Goal: Use online tool/utility: Utilize a website feature to perform a specific function

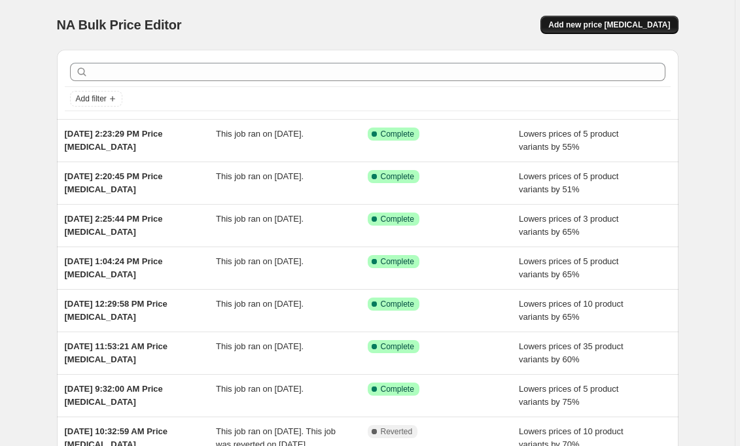
click at [628, 18] on button "Add new price [MEDICAL_DATA]" at bounding box center [609, 25] width 137 height 18
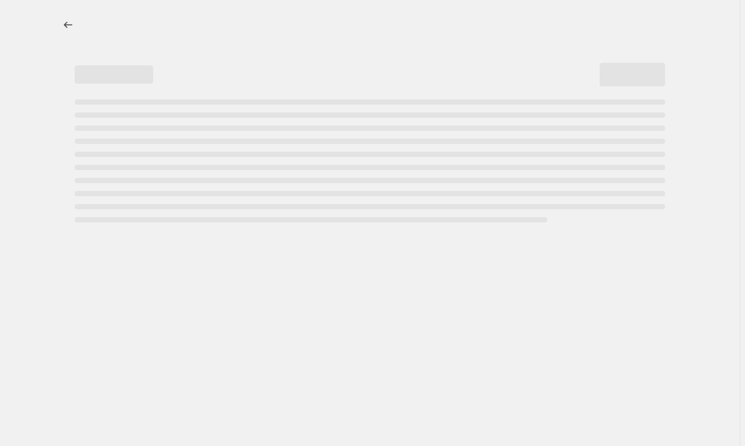
select select "percentage"
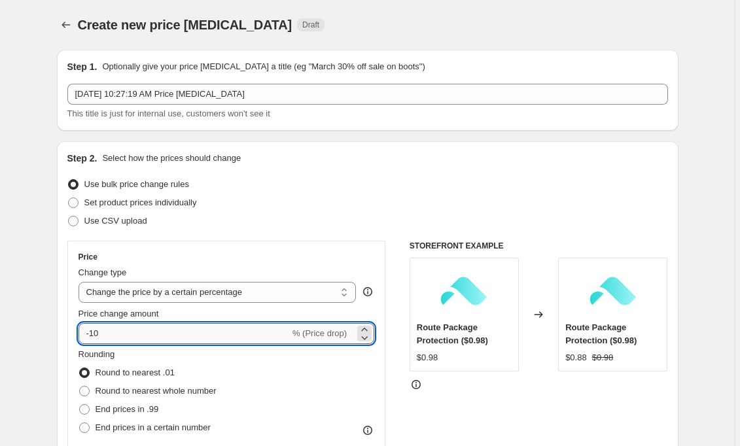
click at [179, 339] on input "-10" at bounding box center [184, 333] width 211 height 21
type input "-1"
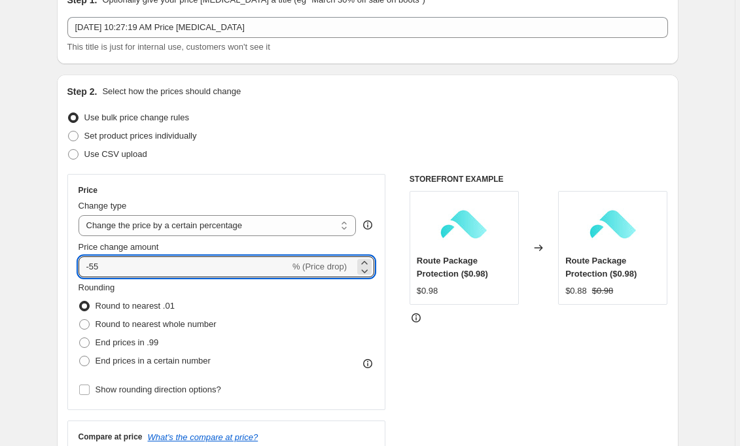
scroll to position [69, 0]
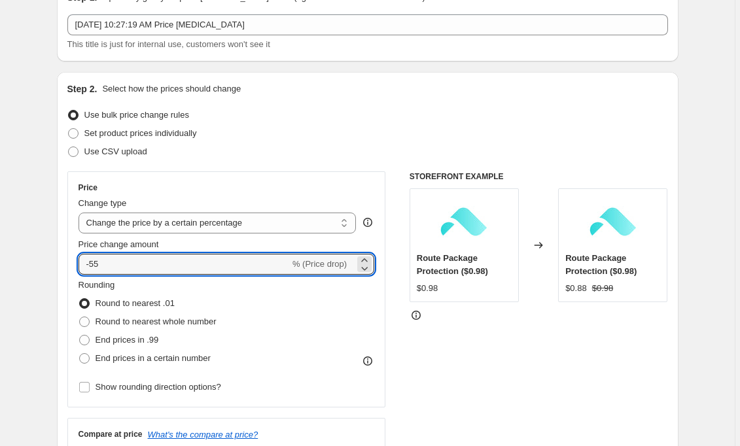
type input "-55"
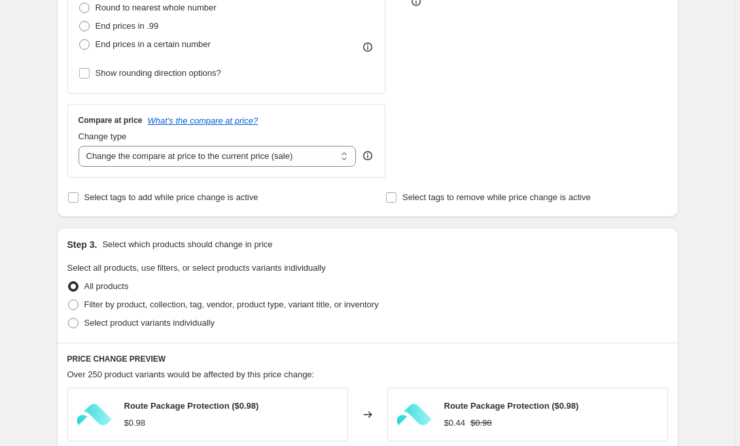
scroll to position [403, 0]
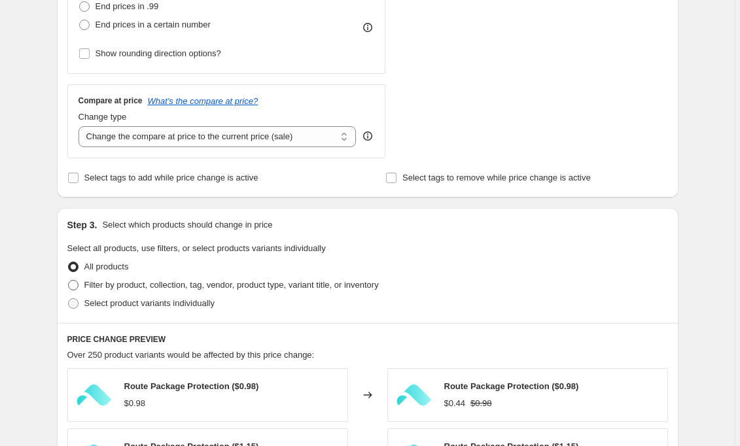
click at [187, 290] on span "Filter by product, collection, tag, vendor, product type, variant title, or inv…" at bounding box center [231, 285] width 295 height 10
click at [69, 281] on input "Filter by product, collection, tag, vendor, product type, variant title, or inv…" at bounding box center [68, 280] width 1 height 1
radio input "true"
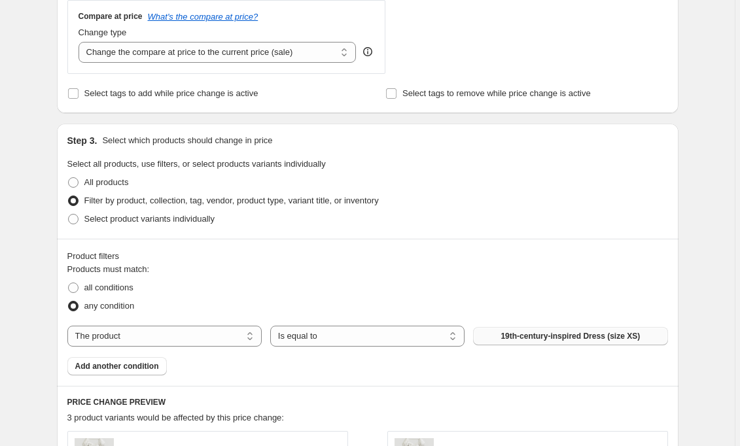
scroll to position [493, 0]
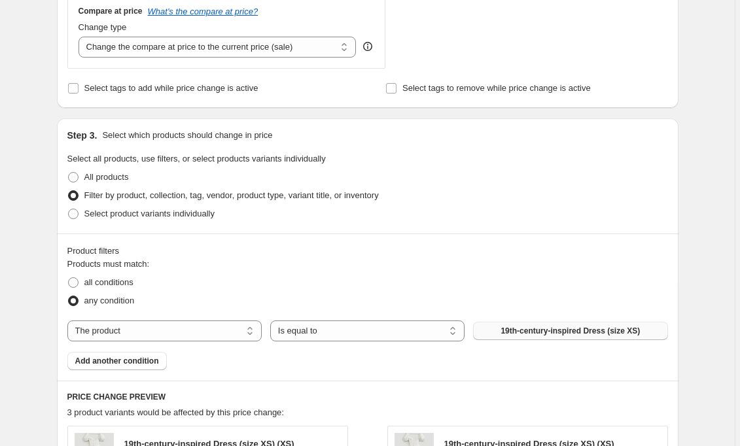
click at [590, 336] on span "19th-century-inspired Dress (size XS)" at bounding box center [570, 331] width 139 height 10
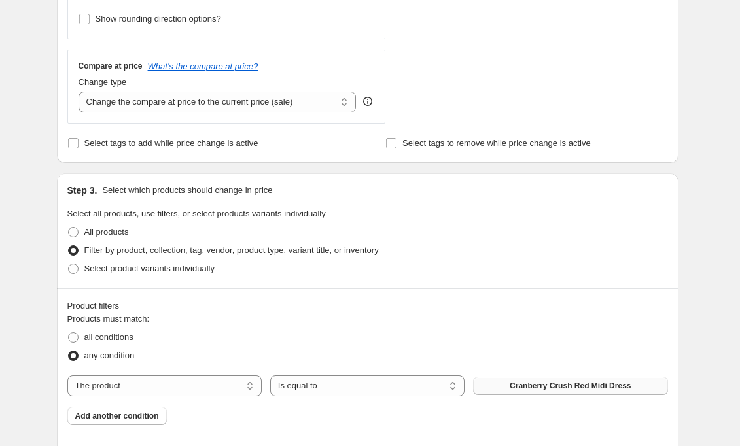
scroll to position [516, 0]
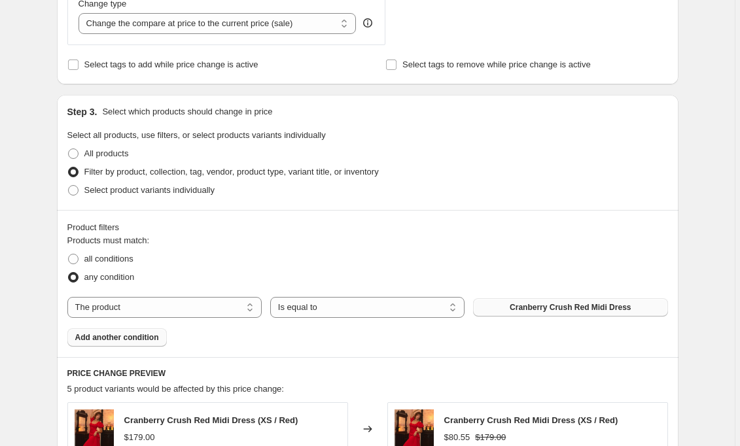
click at [137, 340] on button "Add another condition" at bounding box center [116, 338] width 99 height 18
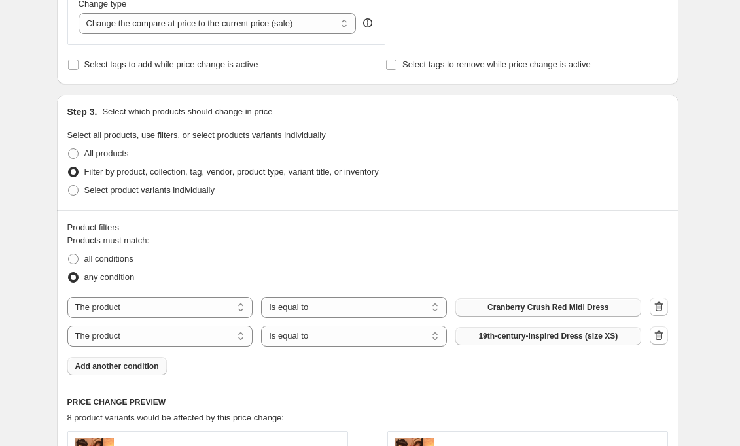
click at [538, 342] on span "19th-century-inspired Dress (size XS)" at bounding box center [548, 336] width 139 height 10
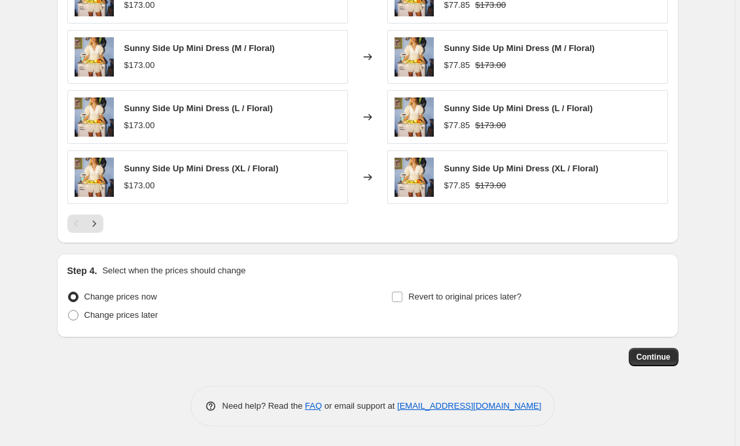
scroll to position [1046, 0]
click at [643, 354] on span "Continue" at bounding box center [654, 357] width 34 height 10
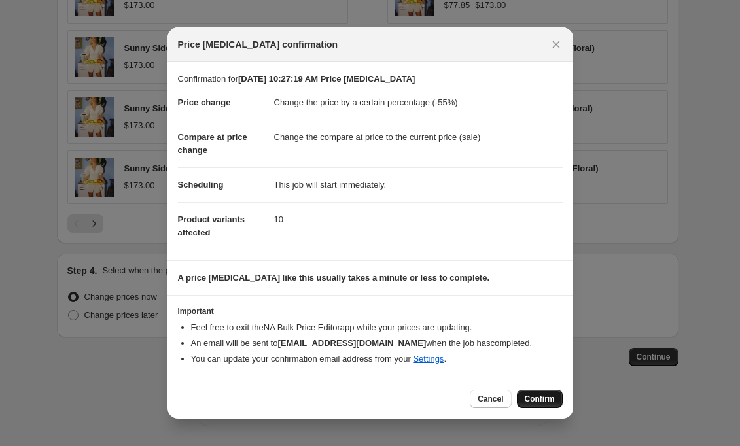
click at [549, 393] on button "Confirm" at bounding box center [540, 399] width 46 height 18
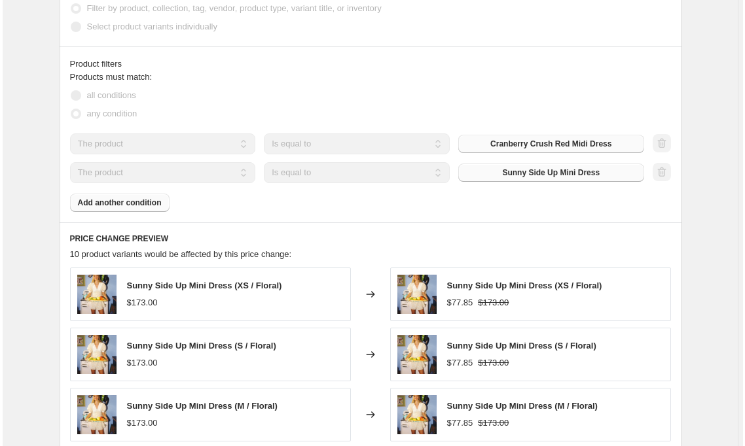
scroll to position [-1, 0]
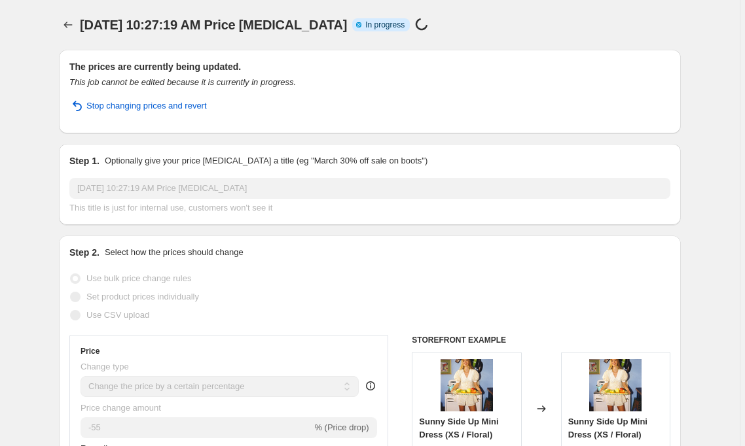
select select "percentage"
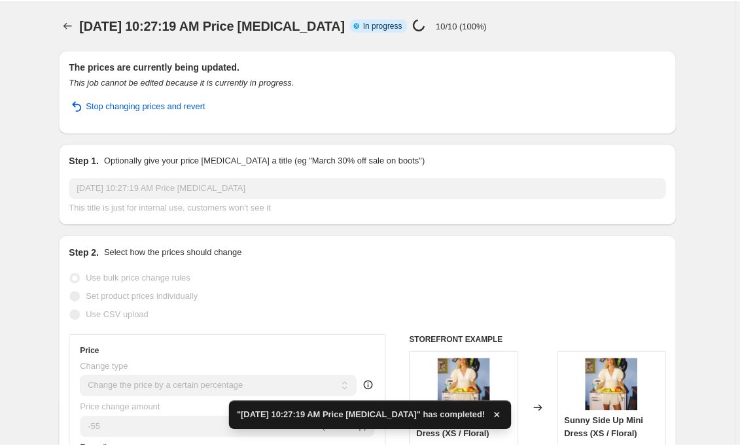
scroll to position [0, 0]
